Goal: Information Seeking & Learning: Learn about a topic

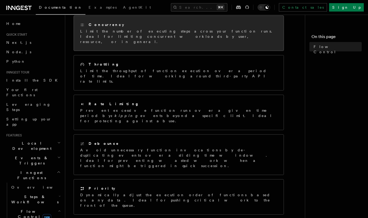
scroll to position [144, 0]
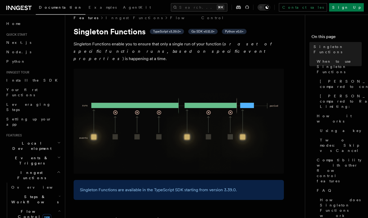
scroll to position [8, 0]
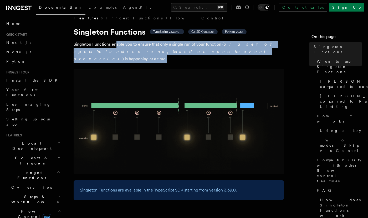
drag, startPoint x: 115, startPoint y: 45, endPoint x: 185, endPoint y: 52, distance: 70.2
click at [185, 52] on p "[PERSON_NAME] Functions enable you to ensure that only a single run of your fun…" at bounding box center [179, 52] width 210 height 22
click at [184, 44] on p "[PERSON_NAME] Functions enable you to ensure that only a single run of your fun…" at bounding box center [179, 52] width 210 height 22
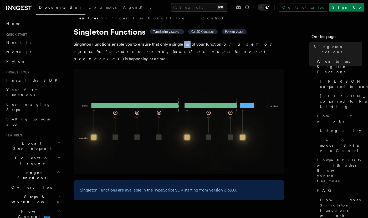
click at [184, 44] on p "[PERSON_NAME] Functions enable you to ensure that only a single run of your fun…" at bounding box center [179, 52] width 210 height 22
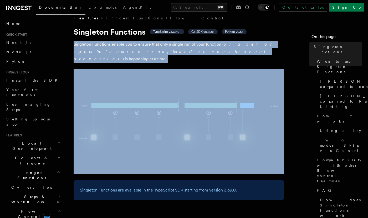
click at [184, 44] on p "[PERSON_NAME] Functions enable you to ensure that only a single run of your fun…" at bounding box center [179, 52] width 210 height 22
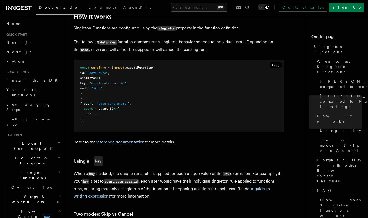
scroll to position [388, 0]
click at [97, 60] on pre "const dataSync = inngest .createFunction ({ id : "data-sync" , [PERSON_NAME] : …" at bounding box center [179, 96] width 210 height 72
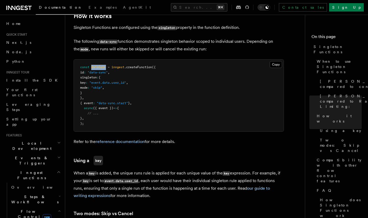
click at [97, 60] on pre "const dataSync = inngest .createFunction ({ id : "data-sync" , [PERSON_NAME] : …" at bounding box center [179, 96] width 210 height 72
click at [149, 65] on span ".createFunction" at bounding box center [138, 67] width 28 height 4
click at [100, 71] on span ""data-sync"" at bounding box center [97, 73] width 20 height 4
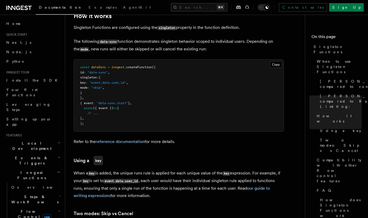
click at [93, 76] on span "singleton" at bounding box center [88, 78] width 17 height 4
click at [124, 81] on span ""event.data.user_id"" at bounding box center [107, 83] width 37 height 4
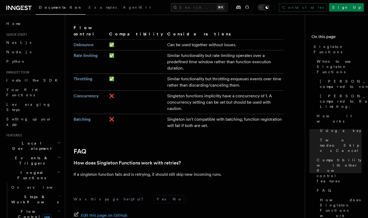
scroll to position [888, 0]
